Goal: Transaction & Acquisition: Purchase product/service

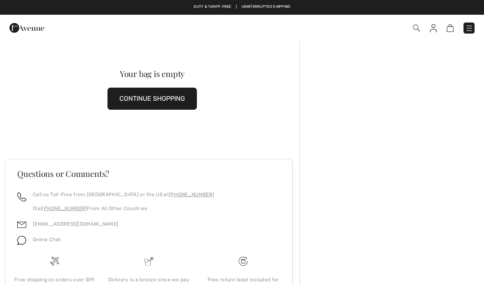
click at [175, 98] on button "CONTINUE SHOPPING" at bounding box center [151, 99] width 89 height 22
click at [151, 100] on button "CONTINUE SHOPPING" at bounding box center [151, 99] width 89 height 22
click at [162, 96] on button "CONTINUE SHOPPING" at bounding box center [151, 99] width 89 height 22
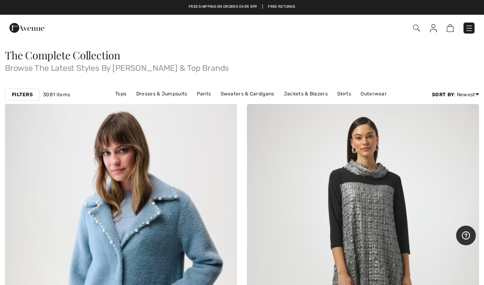
click at [372, 94] on link "Outerwear" at bounding box center [373, 94] width 34 height 11
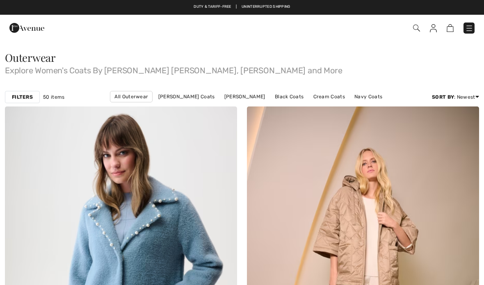
checkbox input "true"
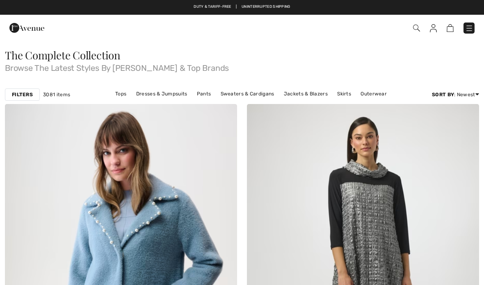
checkbox input "true"
click at [303, 96] on link "Jackets & Blazers" at bounding box center [306, 94] width 52 height 11
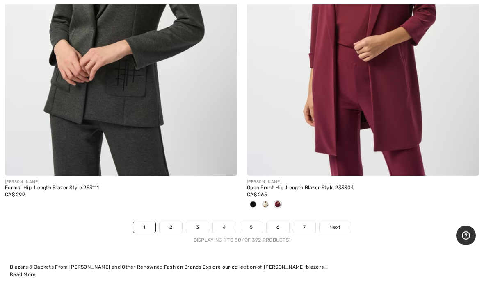
scroll to position [9796, 0]
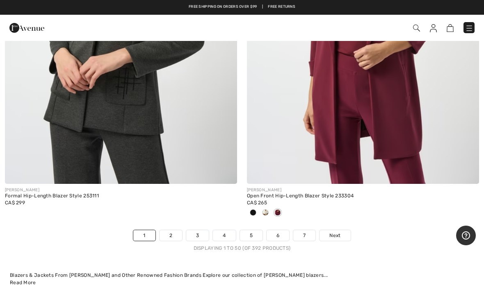
click at [393, 105] on img at bounding box center [363, 10] width 232 height 348
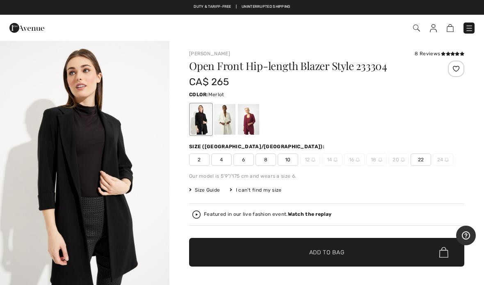
click at [251, 119] on div at bounding box center [248, 119] width 21 height 31
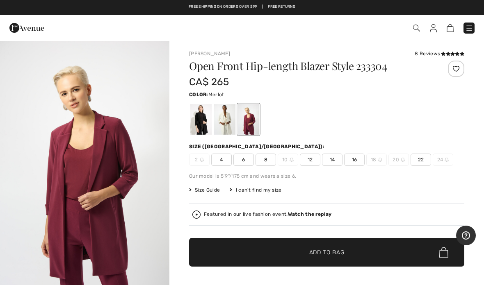
click at [333, 158] on span "14" at bounding box center [332, 160] width 20 height 12
click at [349, 244] on span "✔ Added to Bag Add to Bag" at bounding box center [326, 252] width 275 height 29
click at [307, 212] on strong "Watch the replay" at bounding box center [310, 215] width 44 height 6
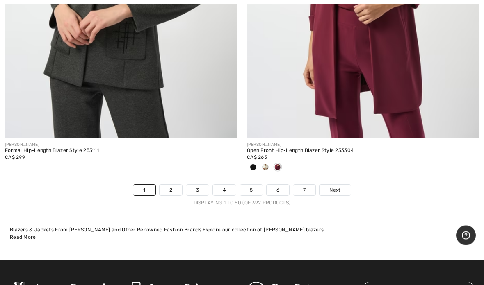
scroll to position [9842, 0]
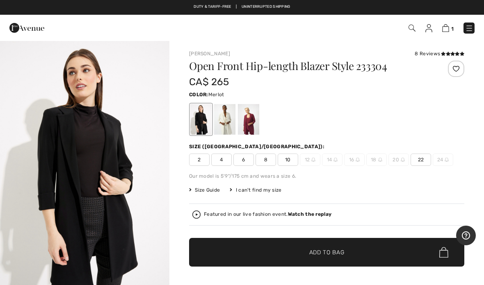
click at [255, 122] on div at bounding box center [248, 119] width 21 height 31
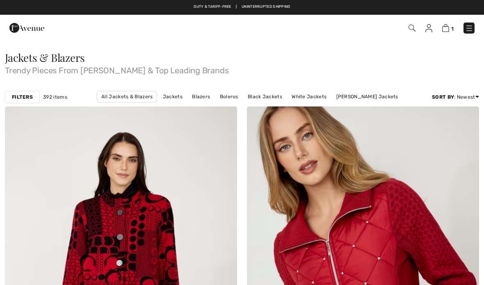
checkbox input "true"
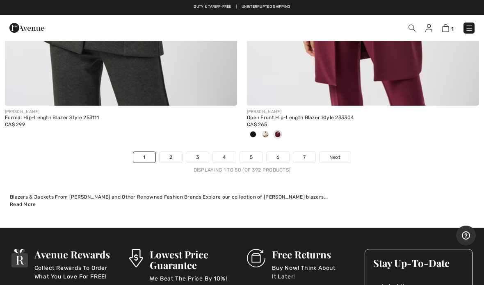
click at [341, 152] on link "Next" at bounding box center [334, 157] width 31 height 11
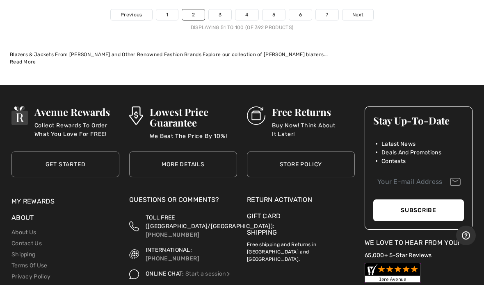
scroll to position [10018, 0]
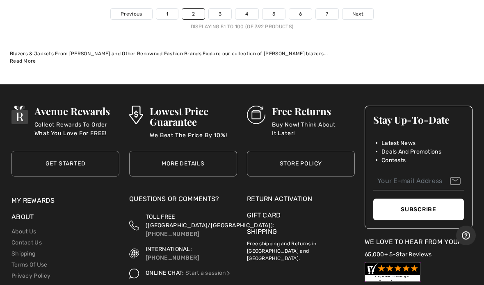
click at [362, 10] on span "Next" at bounding box center [357, 13] width 11 height 7
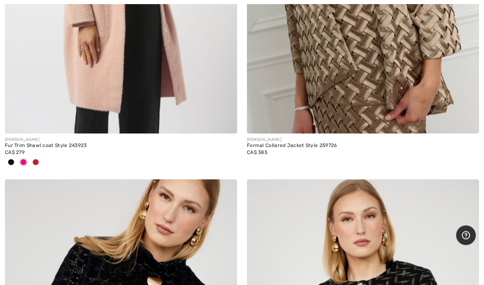
scroll to position [1490, 0]
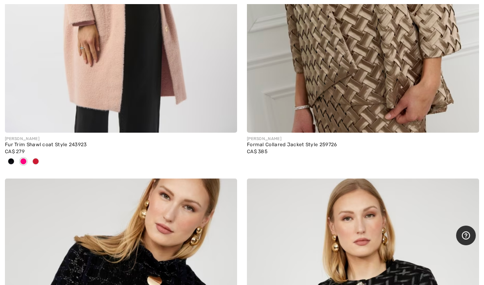
click at [40, 160] on div at bounding box center [36, 162] width 12 height 14
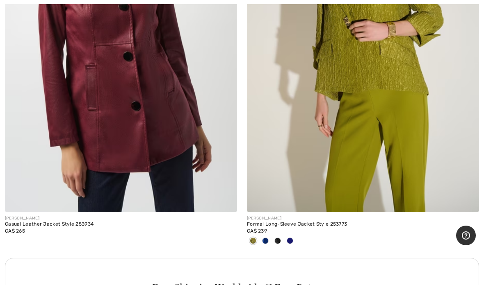
scroll to position [6954, 0]
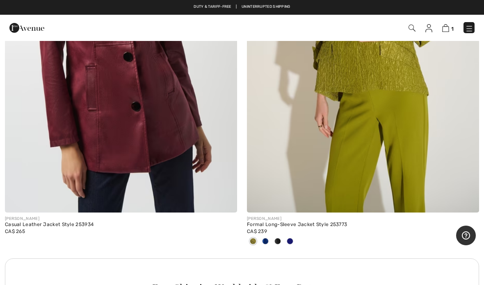
click at [118, 119] on img at bounding box center [121, 39] width 232 height 348
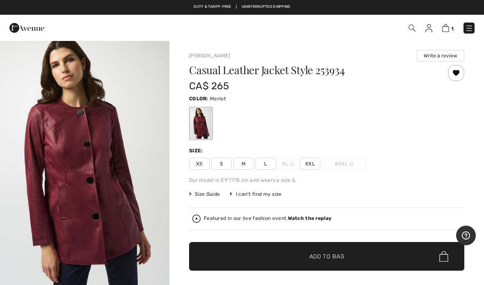
click at [195, 194] on span "Size Guide" at bounding box center [204, 194] width 31 height 7
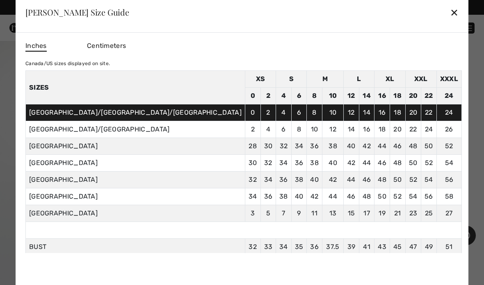
click at [450, 11] on div "✕" at bounding box center [454, 12] width 9 height 17
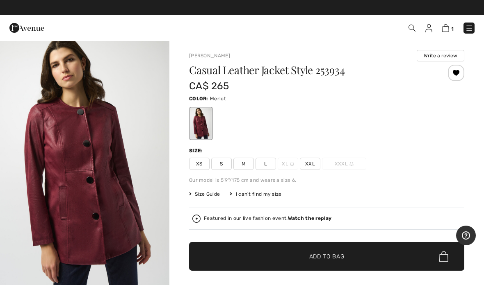
click at [269, 163] on span "L" at bounding box center [265, 164] width 20 height 12
click at [313, 253] on span "Add to Bag" at bounding box center [326, 257] width 35 height 9
click at [446, 27] on img at bounding box center [444, 28] width 7 height 8
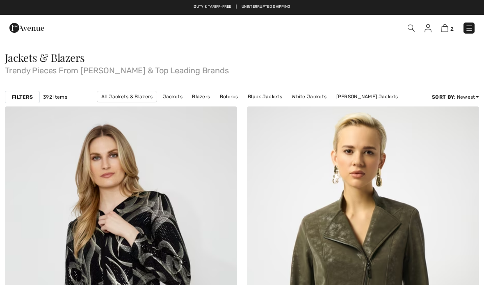
checkbox input "true"
click at [409, 28] on img at bounding box center [411, 28] width 7 height 7
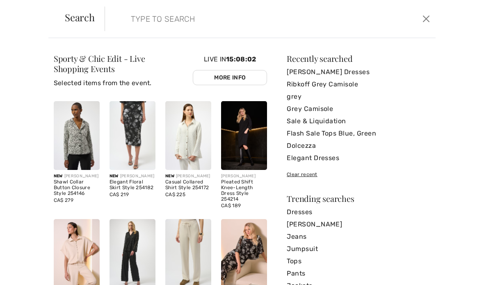
click at [137, 17] on input "search" at bounding box center [236, 19] width 222 height 25
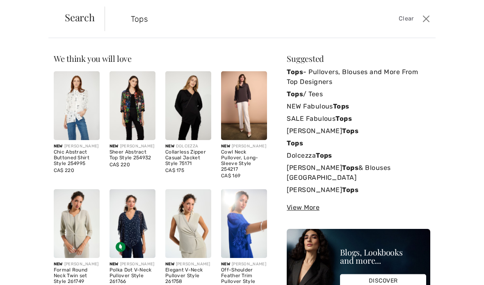
type input "Tops"
click at [440, 61] on div "We think you will love New JOSEPH RIBKOFF Shawl Collar Button Closure Style 254…" at bounding box center [242, 161] width 484 height 247
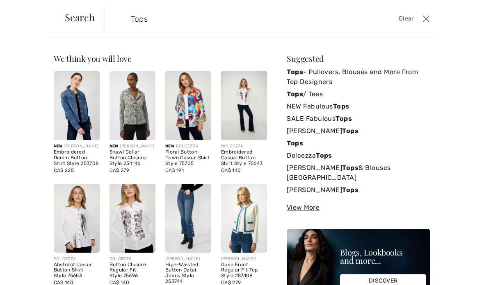
click at [273, 234] on div "We think you will love New JOSEPH RIBKOFF Shawl Collar Button Closure Style 254…" at bounding box center [242, 189] width 376 height 269
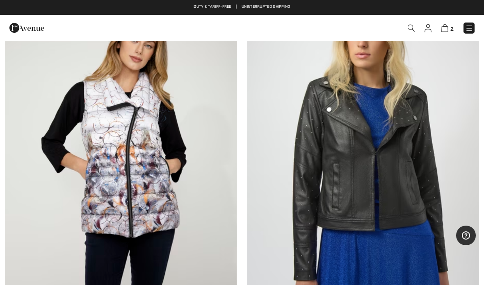
scroll to position [5666, 0]
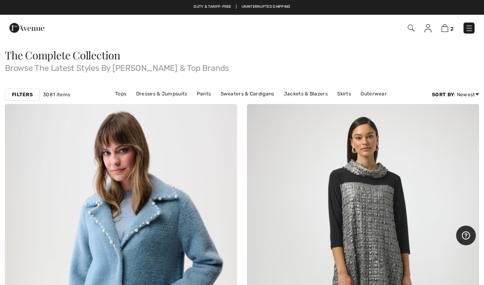
click at [123, 94] on link "Tops" at bounding box center [120, 94] width 19 height 11
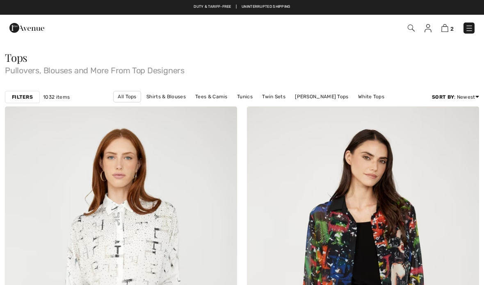
checkbox input "true"
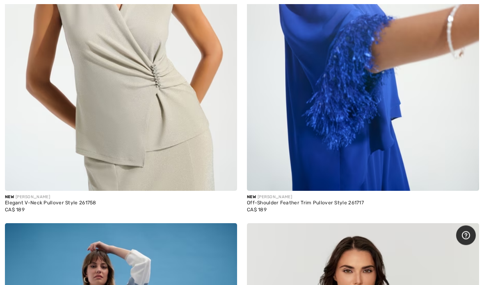
scroll to position [1432, 0]
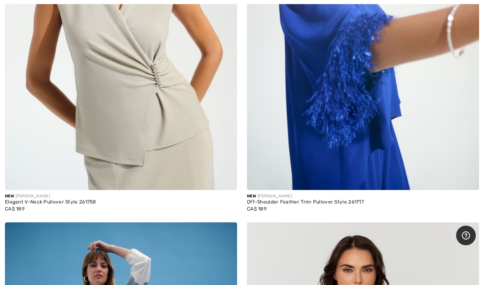
click at [340, 122] on img at bounding box center [363, 16] width 232 height 348
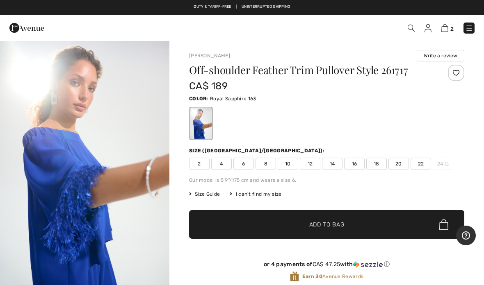
click at [121, 140] on img "1 / 6" at bounding box center [84, 167] width 169 height 254
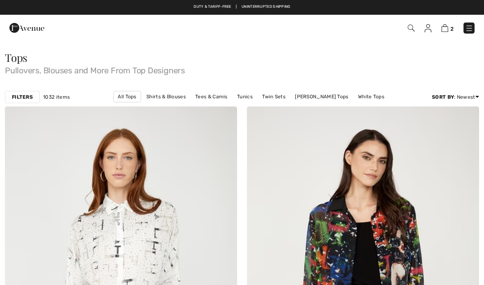
scroll to position [1465, 0]
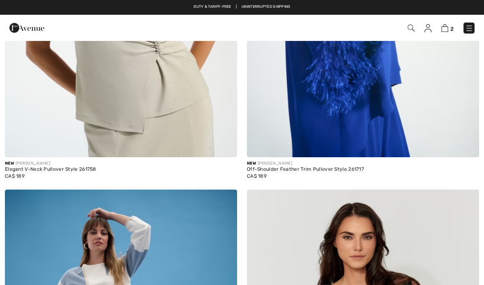
checkbox input "true"
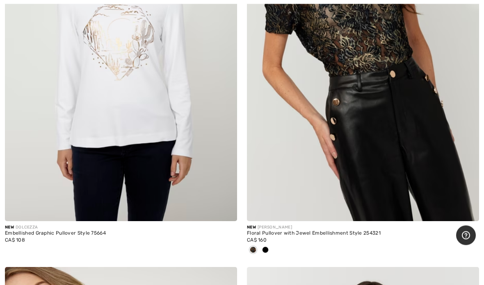
scroll to position [6605, 0]
click at [371, 75] on img at bounding box center [363, 47] width 232 height 348
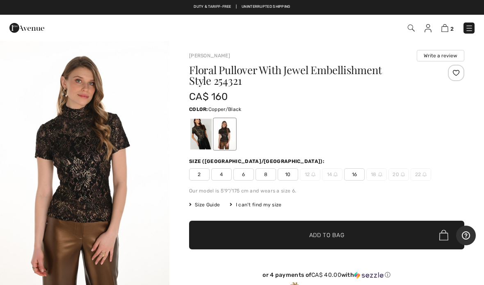
click at [229, 137] on div at bounding box center [224, 134] width 21 height 31
click at [207, 130] on div at bounding box center [200, 134] width 21 height 31
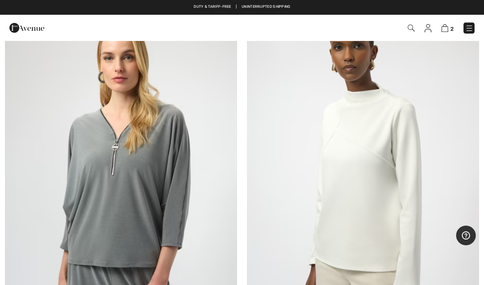
scroll to position [9264, 0]
click at [372, 166] on img at bounding box center [363, 181] width 232 height 348
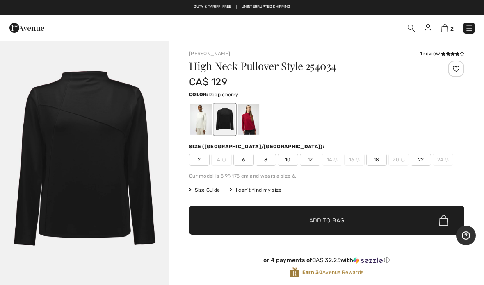
click at [249, 122] on div at bounding box center [248, 119] width 21 height 31
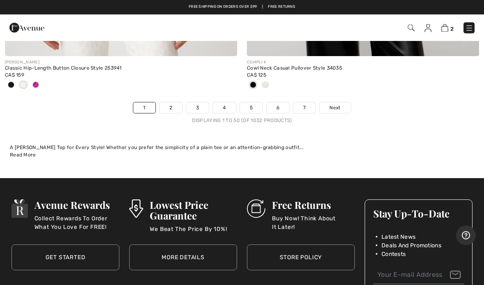
scroll to position [10026, 0]
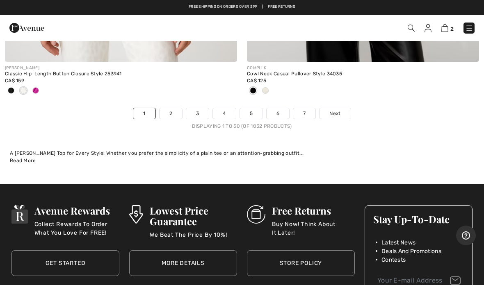
click at [336, 110] on span "Next" at bounding box center [334, 113] width 11 height 7
click at [335, 110] on span "Next" at bounding box center [334, 113] width 11 height 7
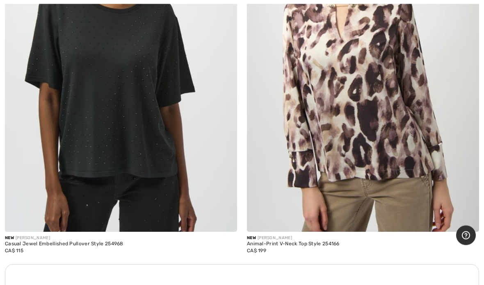
scroll to position [2152, 0]
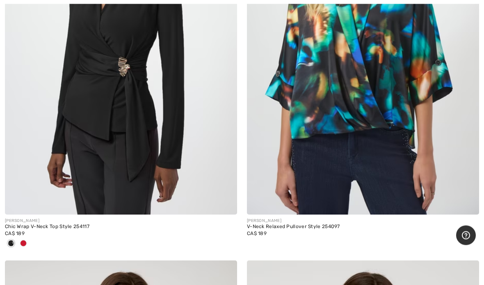
scroll to position [3005, 0]
click at [24, 240] on span at bounding box center [23, 243] width 7 height 7
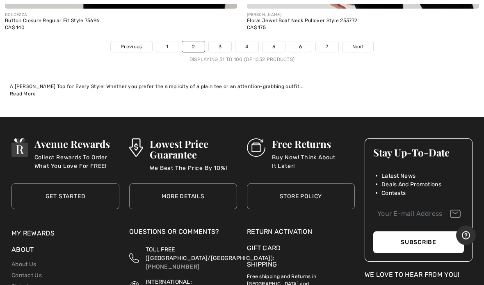
scroll to position [9917, 0]
click at [360, 41] on link "Next" at bounding box center [357, 46] width 31 height 11
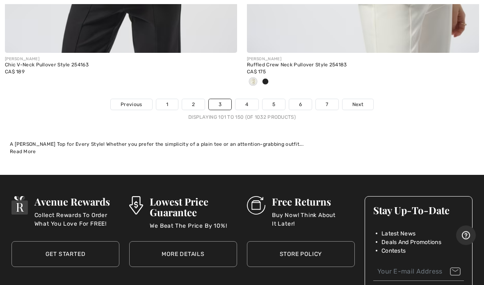
scroll to position [9981, 0]
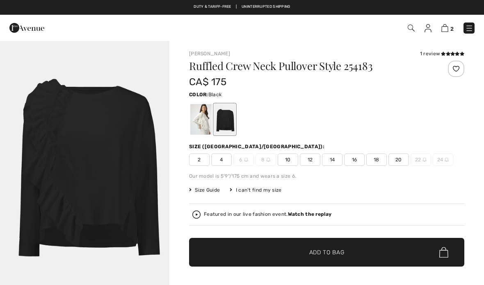
checkbox input "true"
click at [202, 116] on div at bounding box center [200, 119] width 21 height 31
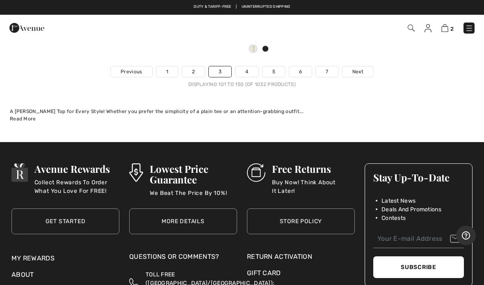
click at [357, 68] on span "Next" at bounding box center [357, 71] width 11 height 7
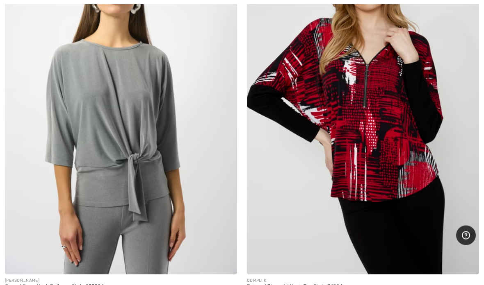
scroll to position [9263, 0]
click at [118, 129] on img at bounding box center [121, 101] width 232 height 348
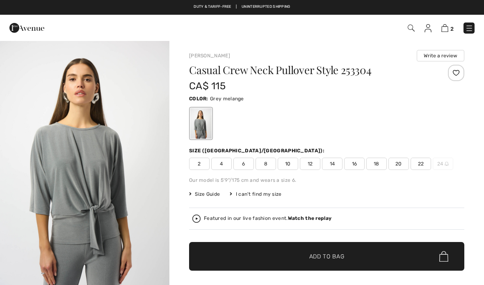
checkbox input "true"
click at [212, 195] on span "Size Guide" at bounding box center [204, 194] width 31 height 7
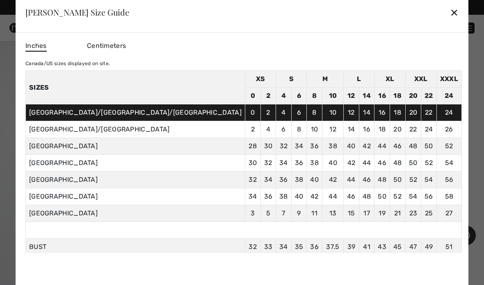
click at [450, 11] on div "✕" at bounding box center [454, 12] width 9 height 17
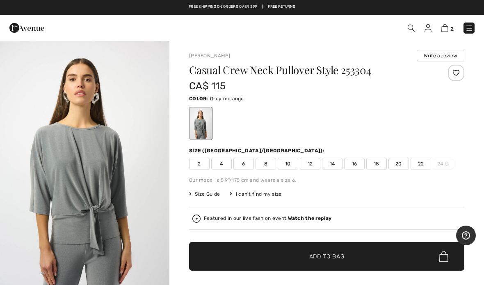
click at [335, 163] on span "14" at bounding box center [332, 164] width 20 height 12
click at [330, 252] on span "✔ Added to Bag Add to Bag" at bounding box center [326, 256] width 275 height 29
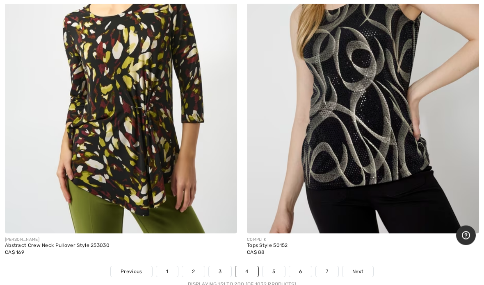
scroll to position [9760, 0]
click at [360, 268] on span "Next" at bounding box center [357, 271] width 11 height 7
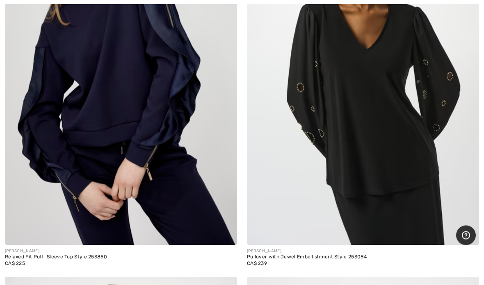
scroll to position [3369, 0]
click at [116, 94] on img at bounding box center [121, 71] width 232 height 348
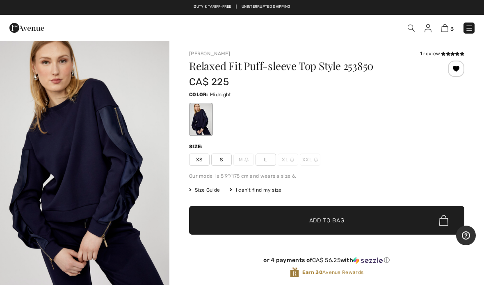
click at [337, 213] on span "✔ Added to Bag Add to Bag" at bounding box center [326, 220] width 275 height 29
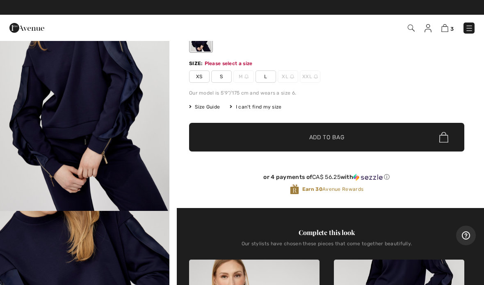
scroll to position [84, 0]
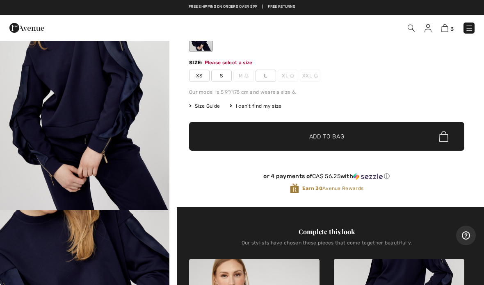
click at [352, 128] on span "✔ Added to Bag Add to Bag" at bounding box center [326, 136] width 275 height 29
click at [342, 130] on span "✔ Added to Bag Add to Bag" at bounding box center [326, 136] width 275 height 29
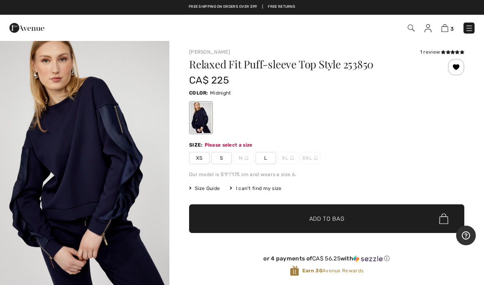
scroll to position [0, 0]
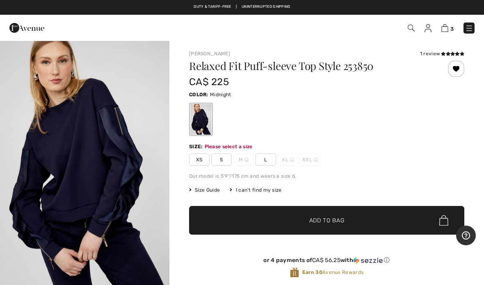
click at [271, 160] on span "L" at bounding box center [265, 160] width 20 height 12
click at [334, 219] on span "Add to Bag" at bounding box center [326, 220] width 35 height 9
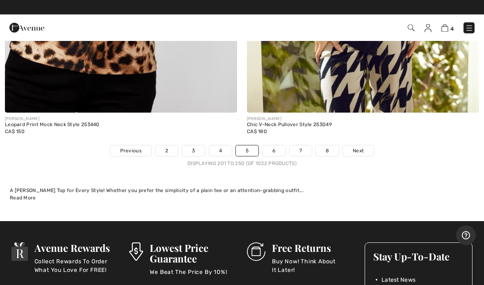
scroll to position [9944, 0]
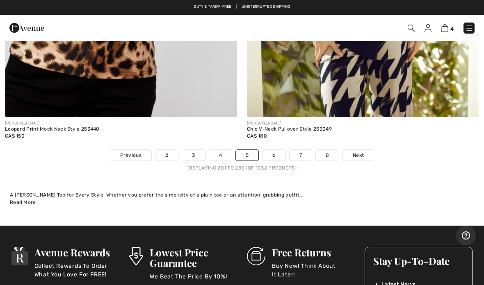
click at [361, 152] on span "Next" at bounding box center [358, 155] width 11 height 7
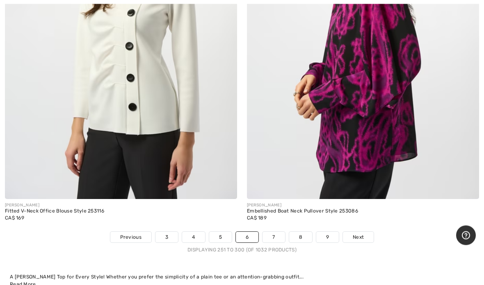
scroll to position [9768, 0]
click at [359, 233] on span "Next" at bounding box center [358, 236] width 11 height 7
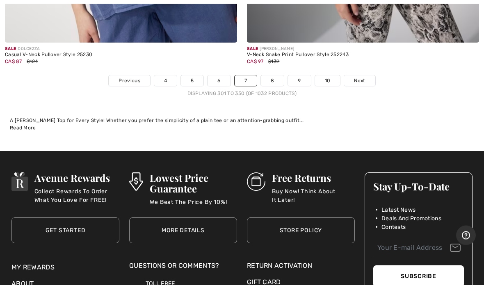
scroll to position [9924, 0]
click at [357, 77] on span "Next" at bounding box center [359, 80] width 11 height 7
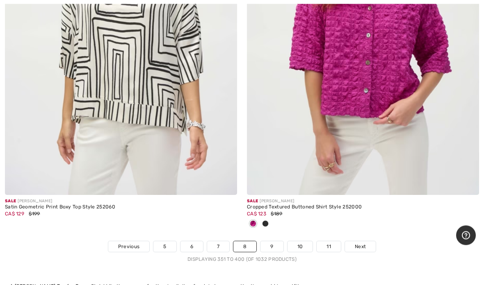
scroll to position [9826, 0]
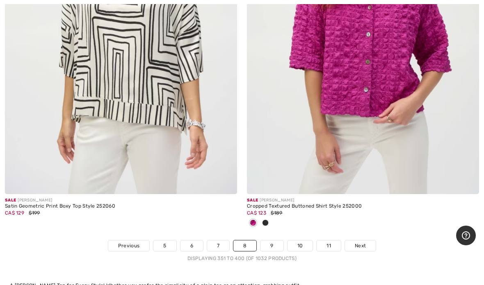
click at [360, 242] on span "Next" at bounding box center [360, 245] width 11 height 7
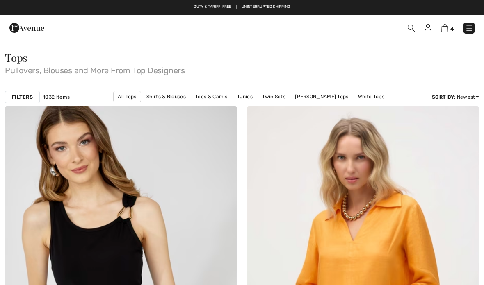
checkbox input "true"
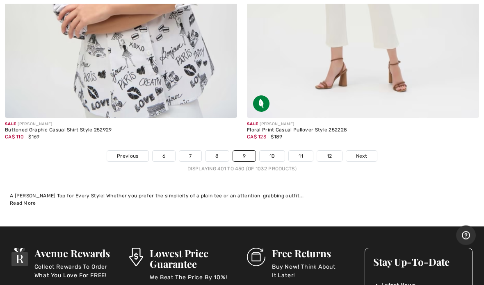
scroll to position [9943, 0]
click at [361, 153] on span "Next" at bounding box center [361, 156] width 11 height 7
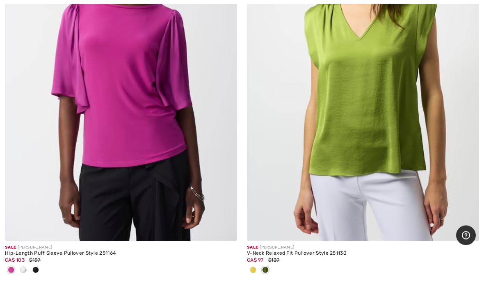
scroll to position [6939, 0]
click at [136, 138] on img at bounding box center [121, 67] width 232 height 348
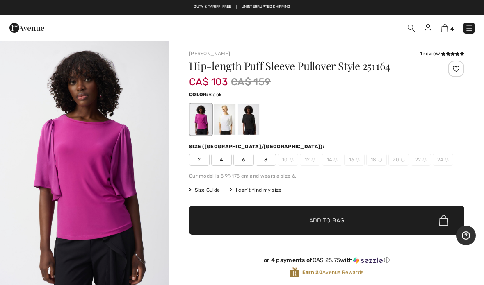
click at [253, 120] on div at bounding box center [248, 119] width 21 height 31
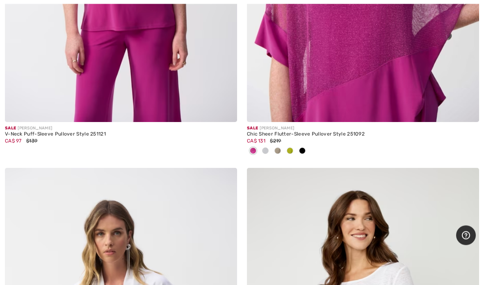
scroll to position [7527, 0]
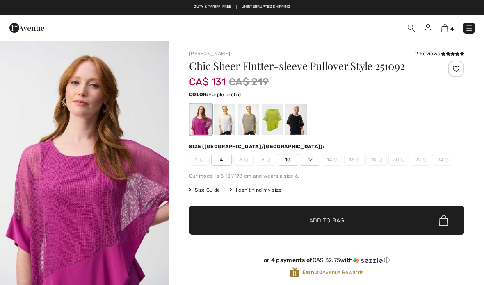
checkbox input "true"
click at [303, 118] on div at bounding box center [295, 119] width 21 height 31
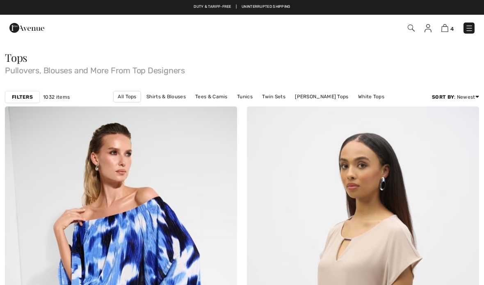
checkbox input "true"
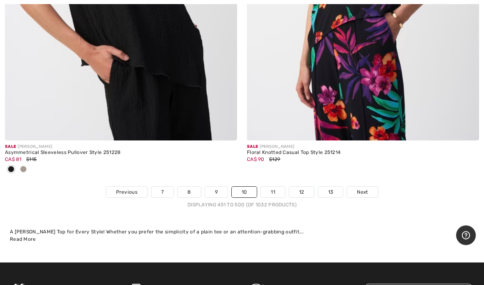
scroll to position [9907, 0]
click at [363, 189] on span "Next" at bounding box center [362, 192] width 11 height 7
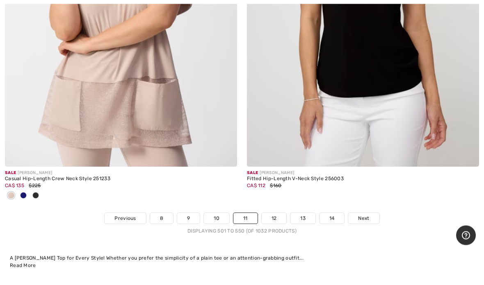
scroll to position [9881, 0]
click at [367, 215] on span "Next" at bounding box center [363, 218] width 11 height 7
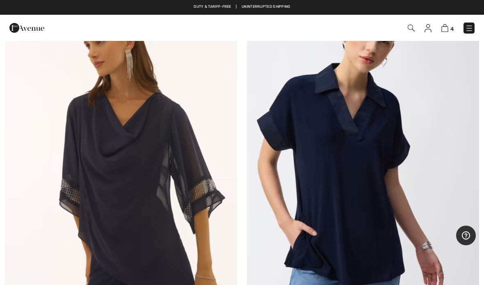
scroll to position [5751, 0]
click at [358, 152] on img at bounding box center [363, 155] width 232 height 348
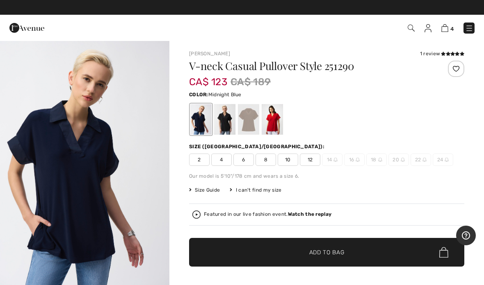
click at [227, 121] on div at bounding box center [224, 119] width 21 height 31
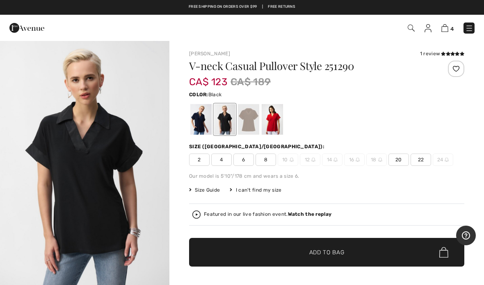
click at [249, 121] on div at bounding box center [248, 119] width 21 height 31
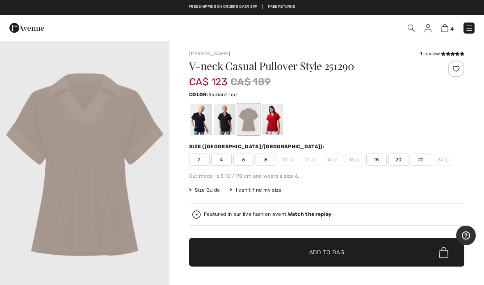
click at [273, 122] on div at bounding box center [272, 119] width 21 height 31
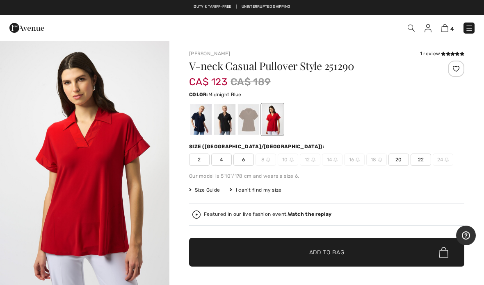
click at [202, 119] on div at bounding box center [200, 119] width 21 height 31
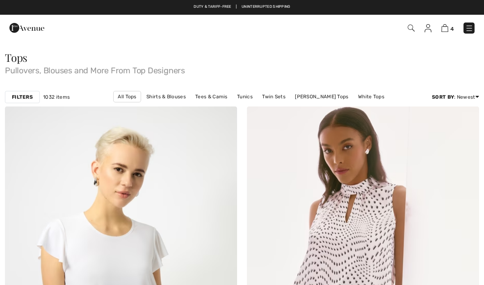
scroll to position [5751, 0]
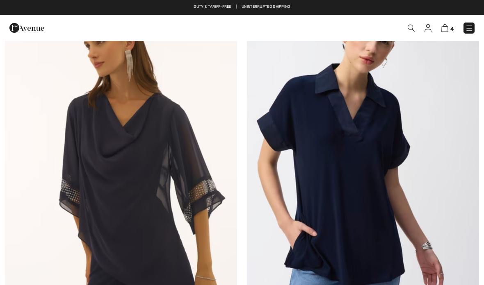
checkbox input "true"
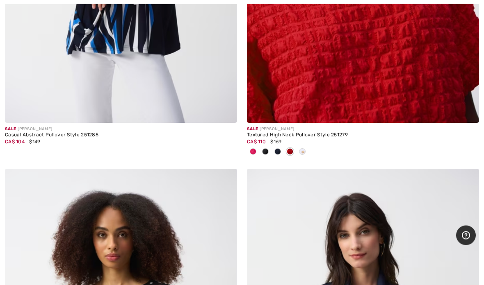
scroll to position [6745, 0]
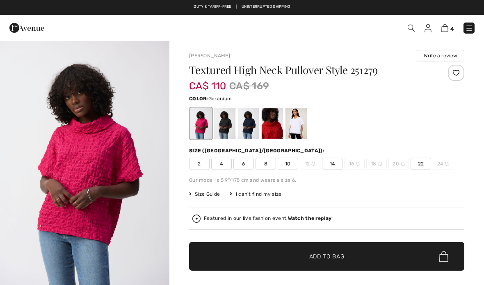
checkbox input "true"
click at [230, 121] on div at bounding box center [224, 123] width 21 height 31
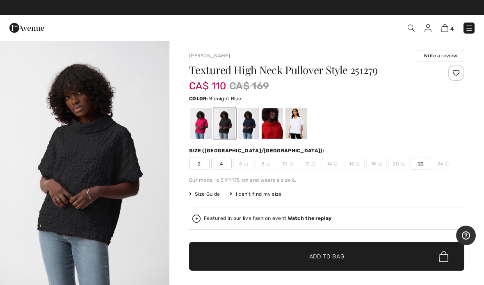
click at [253, 121] on div at bounding box center [248, 123] width 21 height 31
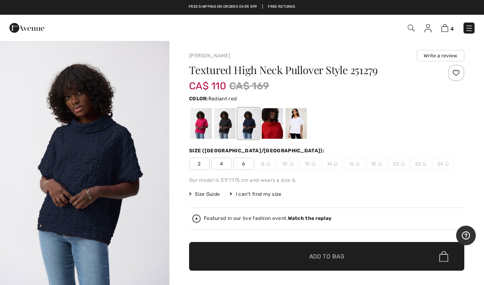
click at [276, 124] on div at bounding box center [272, 123] width 21 height 31
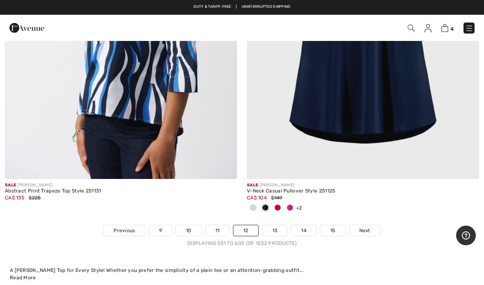
scroll to position [9945, 0]
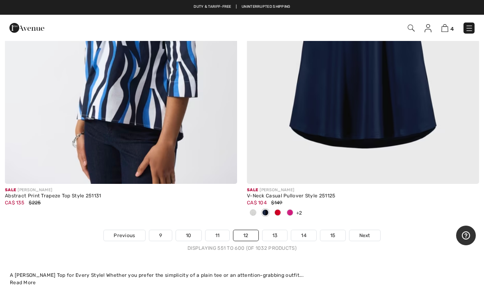
click at [362, 99] on img at bounding box center [363, 10] width 232 height 348
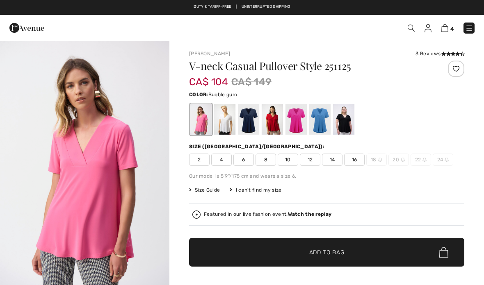
checkbox input "true"
click at [250, 118] on div at bounding box center [248, 119] width 21 height 31
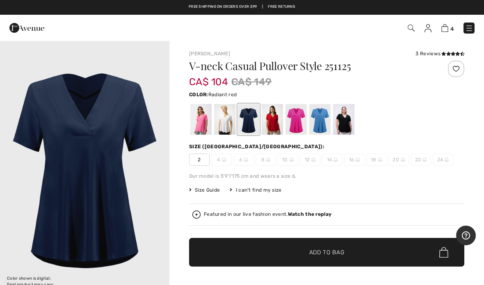
click at [276, 123] on div at bounding box center [272, 119] width 21 height 31
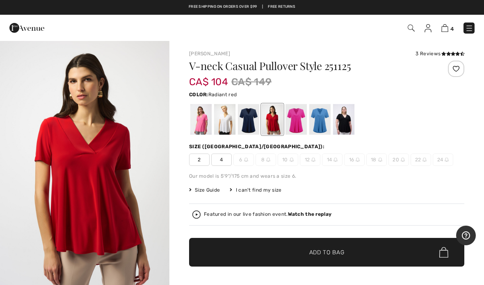
click at [300, 130] on div at bounding box center [295, 119] width 21 height 31
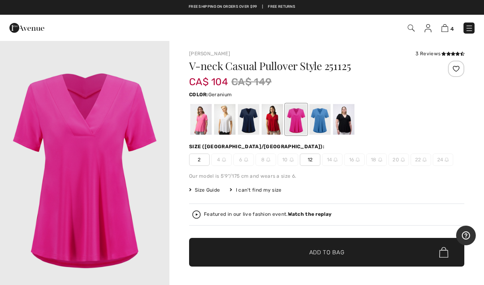
click at [319, 123] on div at bounding box center [319, 119] width 21 height 31
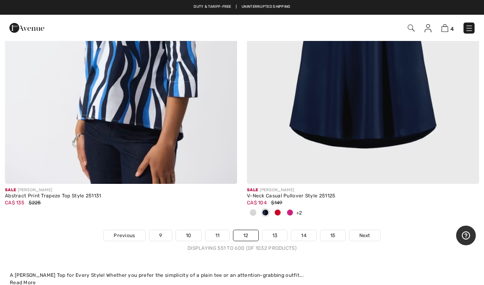
click at [365, 232] on span "Next" at bounding box center [364, 235] width 11 height 7
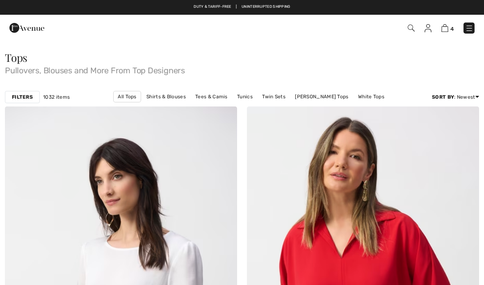
checkbox input "true"
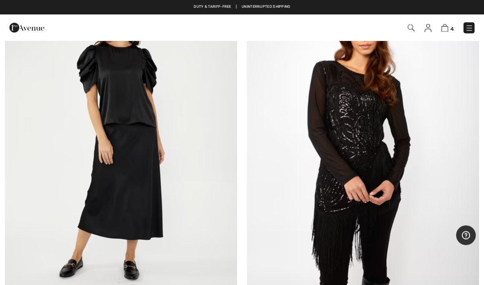
scroll to position [6127, 0]
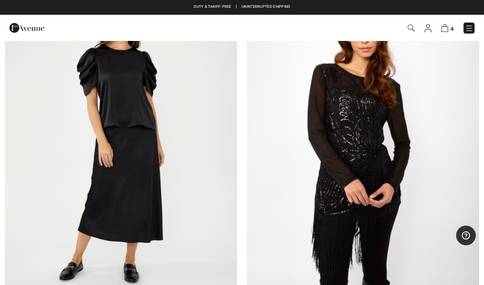
click at [355, 135] on img at bounding box center [363, 145] width 232 height 348
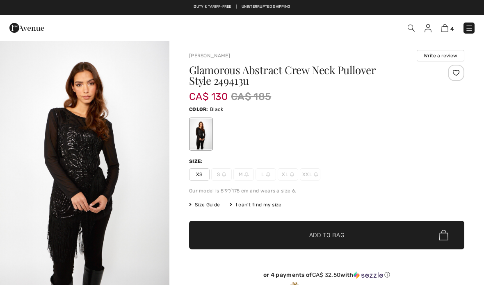
checkbox input "true"
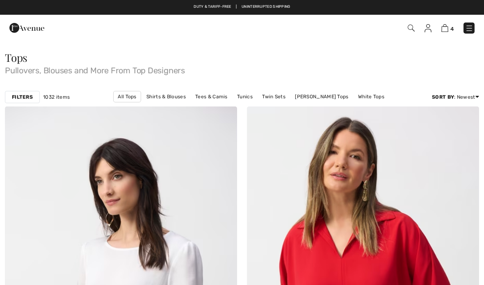
checkbox input "true"
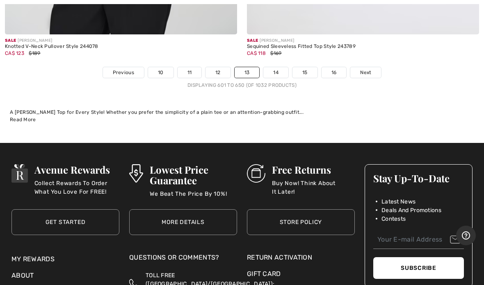
scroll to position [10029, 0]
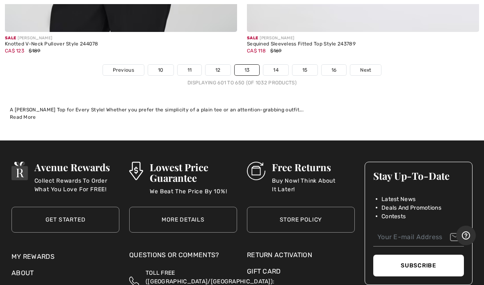
click at [364, 66] on link "Next" at bounding box center [365, 70] width 31 height 11
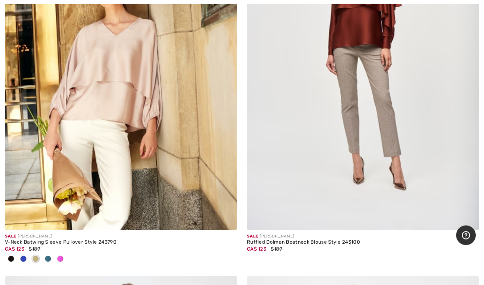
scroll to position [4185, 0]
click at [25, 256] on span at bounding box center [23, 259] width 7 height 7
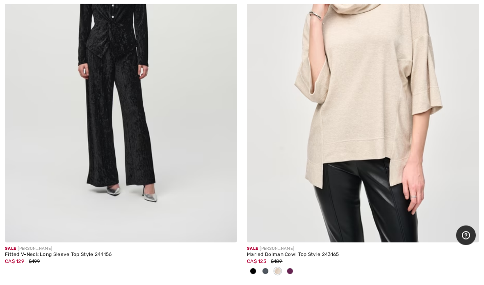
scroll to position [6205, 0]
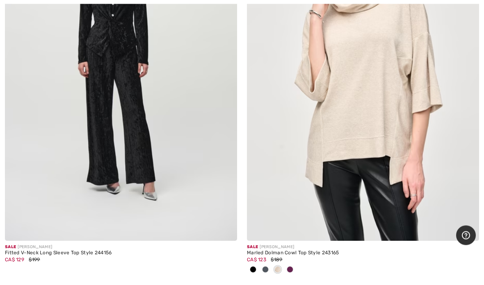
click at [362, 116] on img at bounding box center [363, 67] width 232 height 348
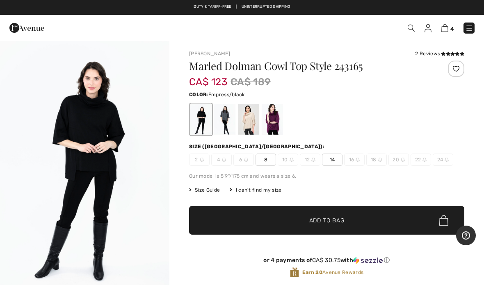
click at [276, 116] on div at bounding box center [272, 119] width 21 height 31
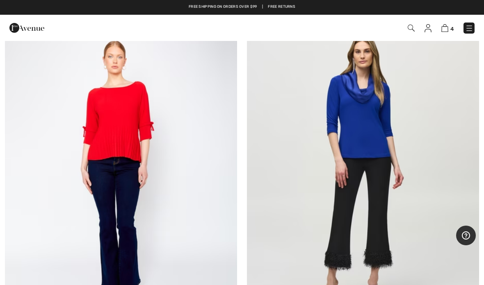
scroll to position [6497, 0]
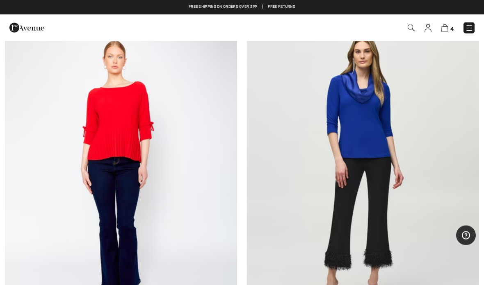
click at [358, 129] on img at bounding box center [363, 169] width 232 height 348
click at [367, 135] on img at bounding box center [363, 169] width 232 height 348
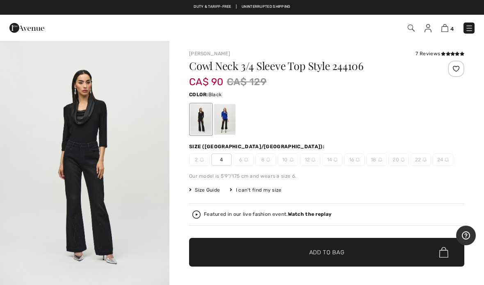
click at [230, 119] on div at bounding box center [224, 119] width 21 height 31
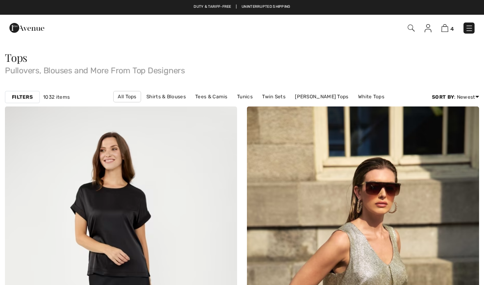
checkbox input "true"
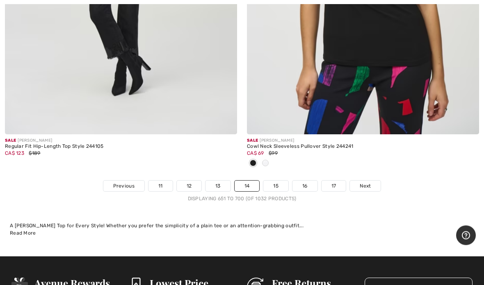
scroll to position [9955, 0]
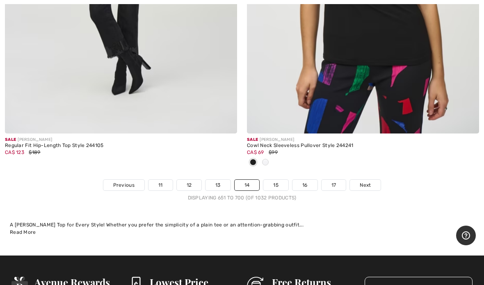
click at [367, 182] on span "Next" at bounding box center [365, 185] width 11 height 7
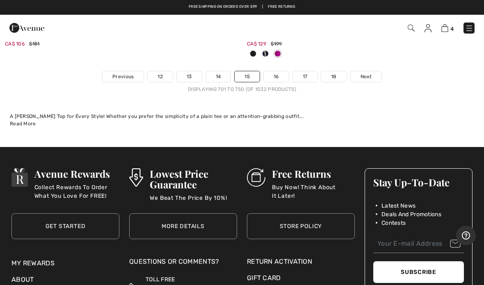
scroll to position [9929, 0]
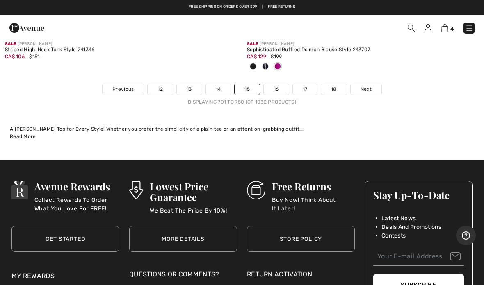
click at [370, 86] on span "Next" at bounding box center [365, 89] width 11 height 7
click at [369, 86] on span "Next" at bounding box center [365, 89] width 11 height 7
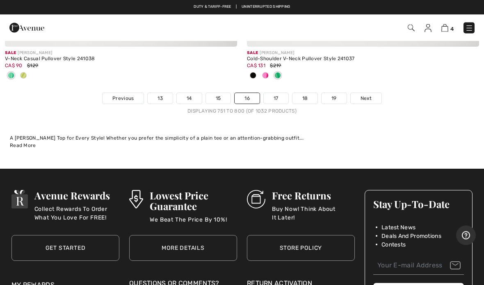
scroll to position [10015, 0]
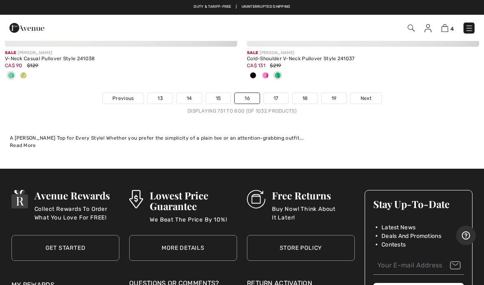
click at [368, 95] on link "Next" at bounding box center [366, 98] width 31 height 11
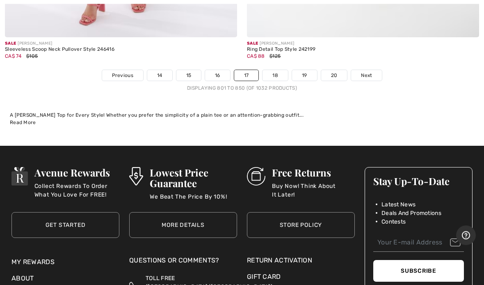
scroll to position [10038, 0]
click at [370, 72] on span "Next" at bounding box center [366, 75] width 11 height 7
click at [368, 72] on span "Next" at bounding box center [366, 75] width 11 height 7
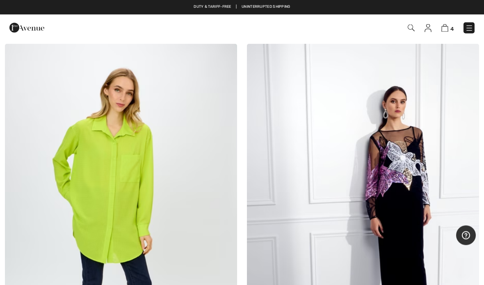
scroll to position [1215, 0]
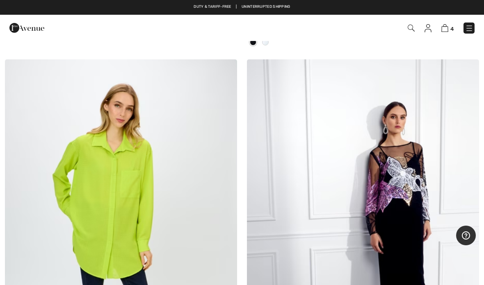
click at [355, 172] on img at bounding box center [363, 233] width 232 height 348
click at [366, 187] on img at bounding box center [363, 233] width 232 height 348
click at [378, 177] on img at bounding box center [363, 233] width 232 height 348
click at [404, 184] on img at bounding box center [363, 233] width 232 height 348
click at [354, 163] on img at bounding box center [363, 233] width 232 height 348
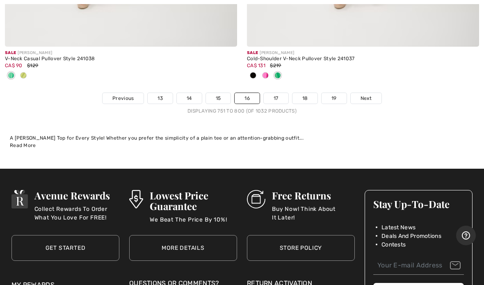
click at [367, 93] on link "Next" at bounding box center [366, 98] width 31 height 11
click at [368, 95] on span "Next" at bounding box center [365, 98] width 11 height 7
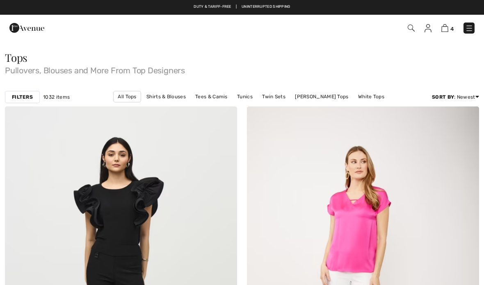
checkbox input "true"
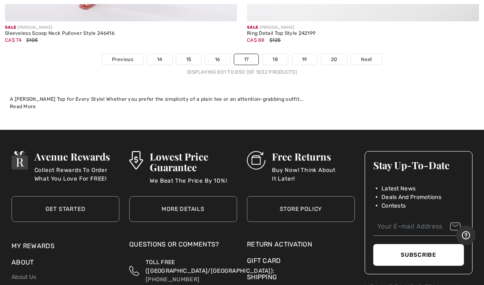
scroll to position [10054, 0]
click at [363, 56] on span "Next" at bounding box center [366, 59] width 11 height 7
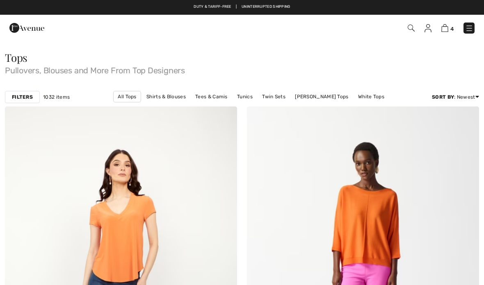
checkbox input "true"
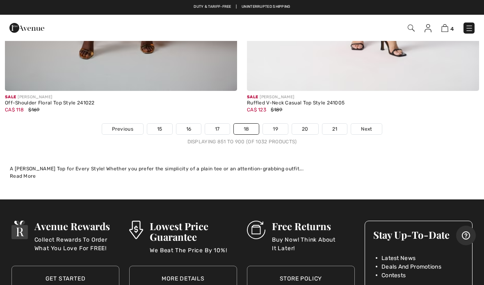
scroll to position [10017, 0]
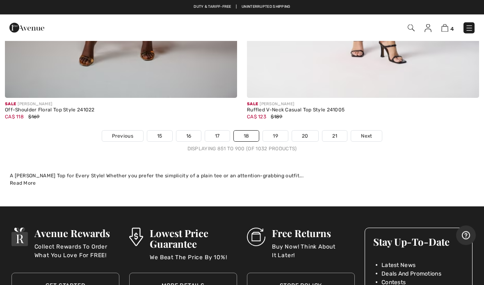
click at [370, 133] on span "Next" at bounding box center [366, 136] width 11 height 7
click at [373, 131] on link "Next" at bounding box center [366, 136] width 31 height 11
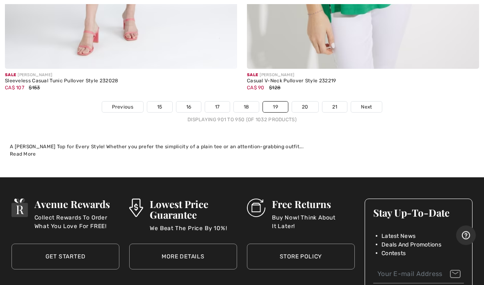
scroll to position [9965, 0]
click at [373, 102] on link "Next" at bounding box center [366, 107] width 31 height 11
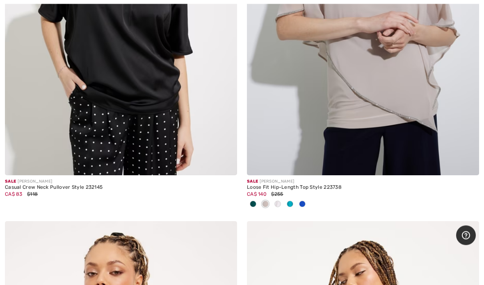
scroll to position [279, 0]
click at [301, 127] on img at bounding box center [363, 1] width 232 height 348
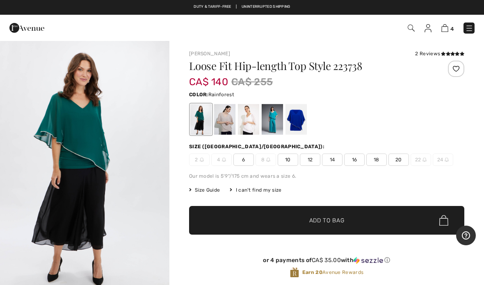
click at [301, 116] on div at bounding box center [295, 119] width 21 height 31
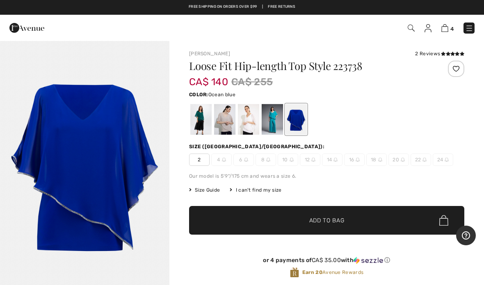
click at [273, 118] on div at bounding box center [272, 119] width 21 height 31
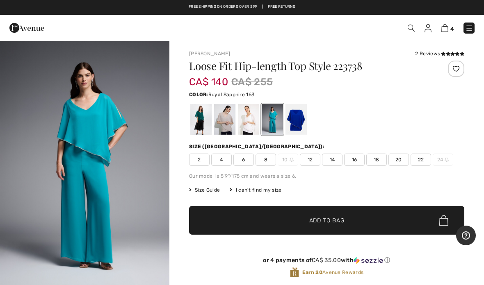
click at [301, 124] on div at bounding box center [295, 119] width 21 height 31
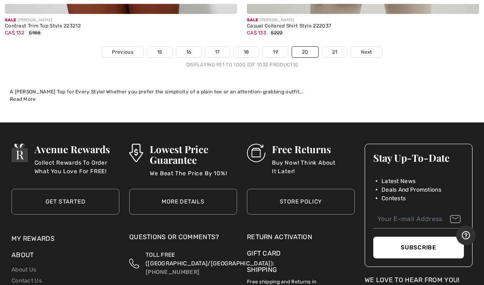
scroll to position [10007, 0]
click at [371, 49] on link "Next" at bounding box center [366, 52] width 31 height 11
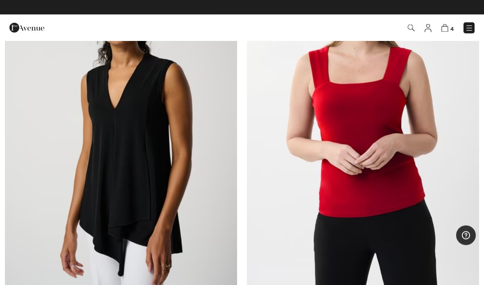
scroll to position [6067, 0]
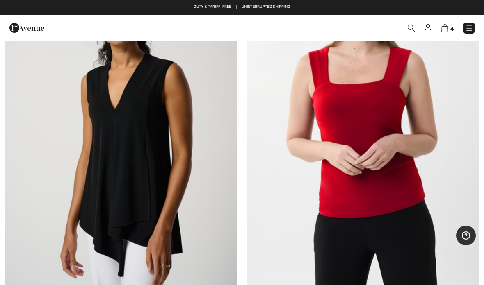
click at [397, 168] on img at bounding box center [363, 124] width 232 height 348
click at [388, 179] on img at bounding box center [363, 124] width 232 height 348
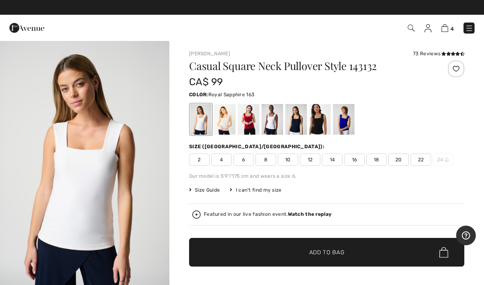
click at [351, 121] on div at bounding box center [343, 119] width 21 height 31
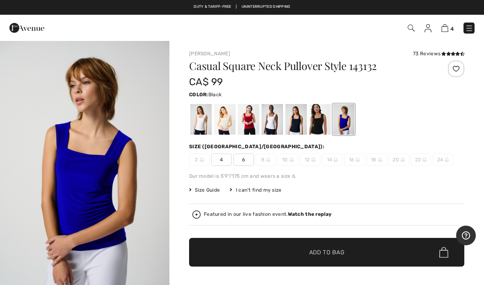
click at [319, 123] on div at bounding box center [319, 119] width 21 height 31
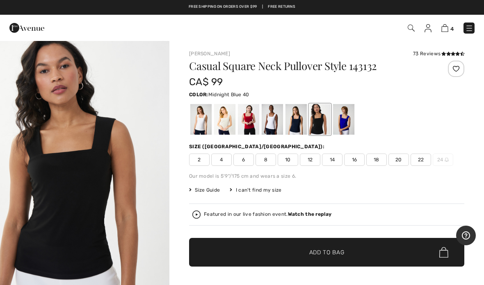
click at [302, 119] on div at bounding box center [295, 119] width 21 height 31
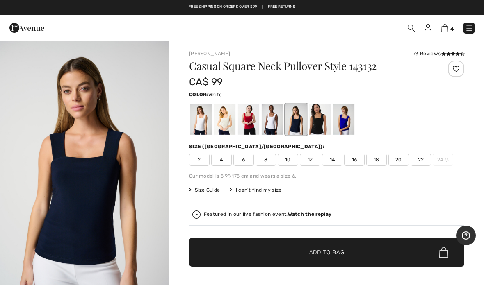
click at [274, 122] on div at bounding box center [272, 119] width 21 height 31
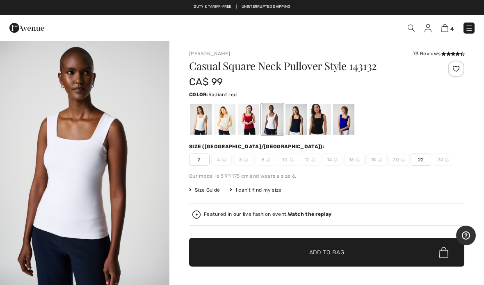
click at [253, 123] on div at bounding box center [248, 119] width 21 height 31
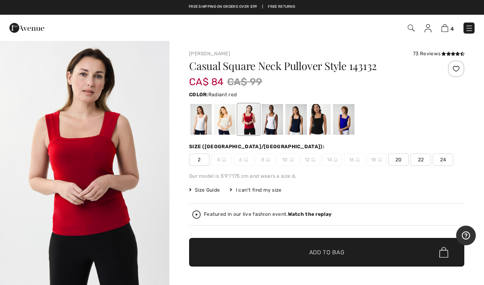
click at [228, 118] on div at bounding box center [224, 119] width 21 height 31
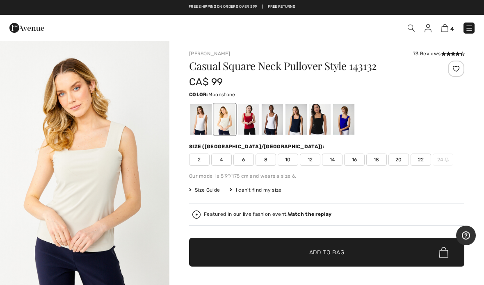
click at [210, 120] on div at bounding box center [200, 119] width 21 height 31
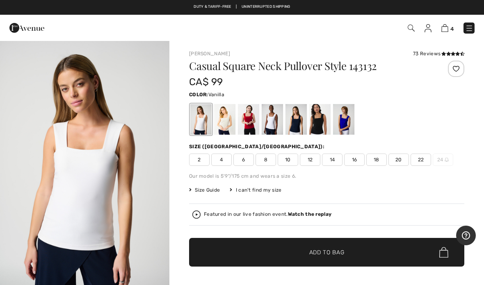
click at [333, 161] on span "14" at bounding box center [332, 160] width 20 height 12
click at [330, 248] on span "Add to Bag" at bounding box center [326, 252] width 35 height 9
click at [446, 30] on img at bounding box center [444, 28] width 7 height 8
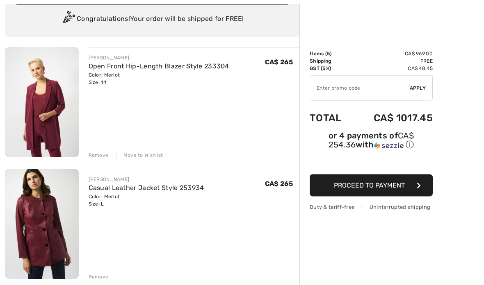
scroll to position [60, 0]
click at [102, 275] on div "Remove" at bounding box center [99, 276] width 20 height 7
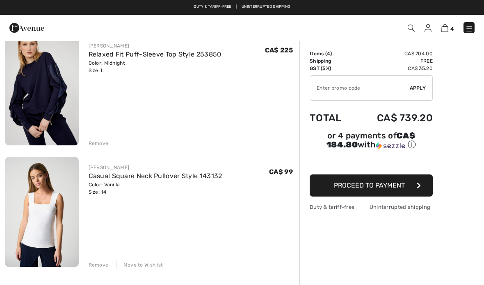
scroll to position [314, 0]
